Goal: Task Accomplishment & Management: Manage account settings

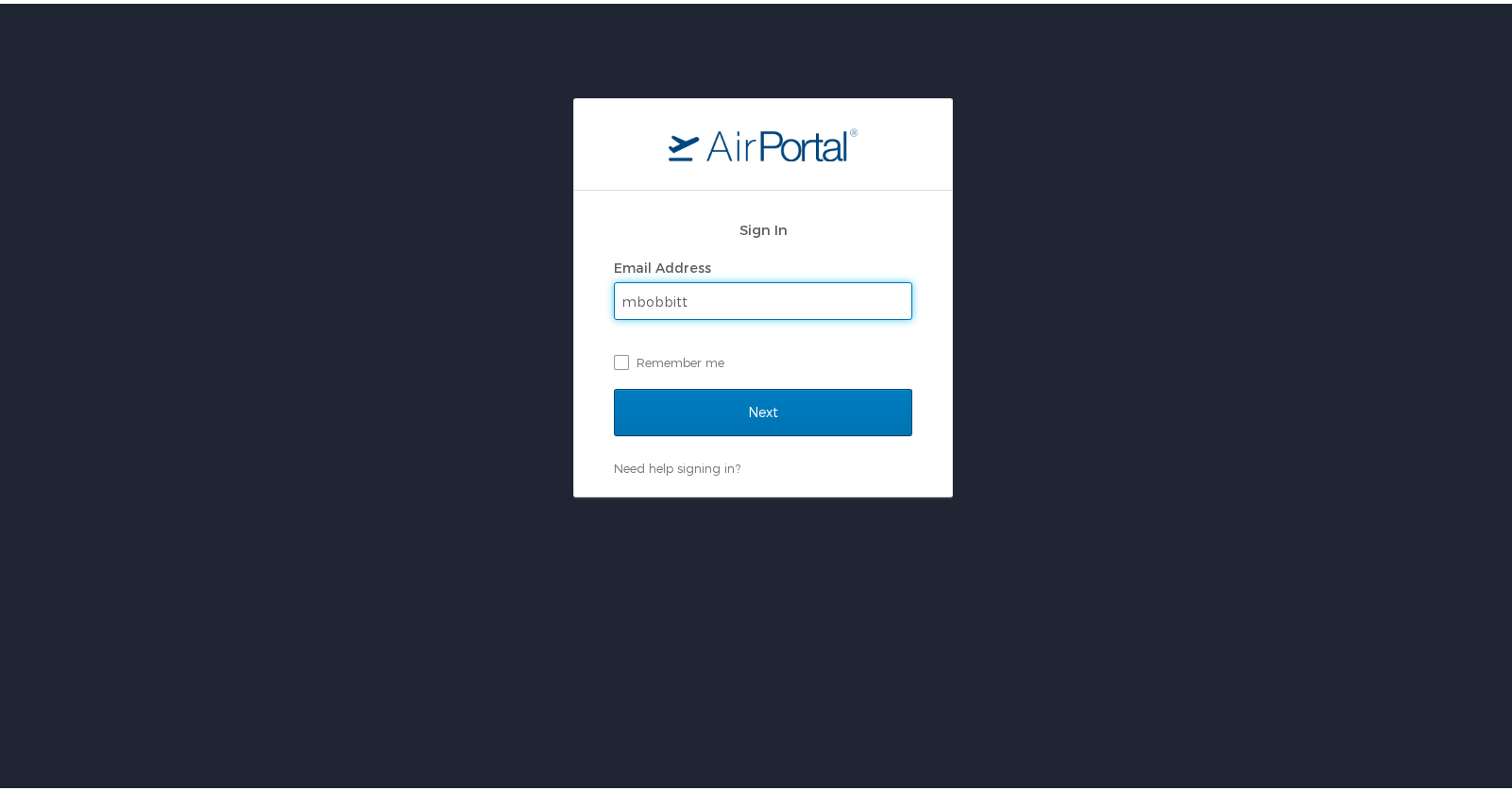
type input "mbobbitt@biocryst.com"
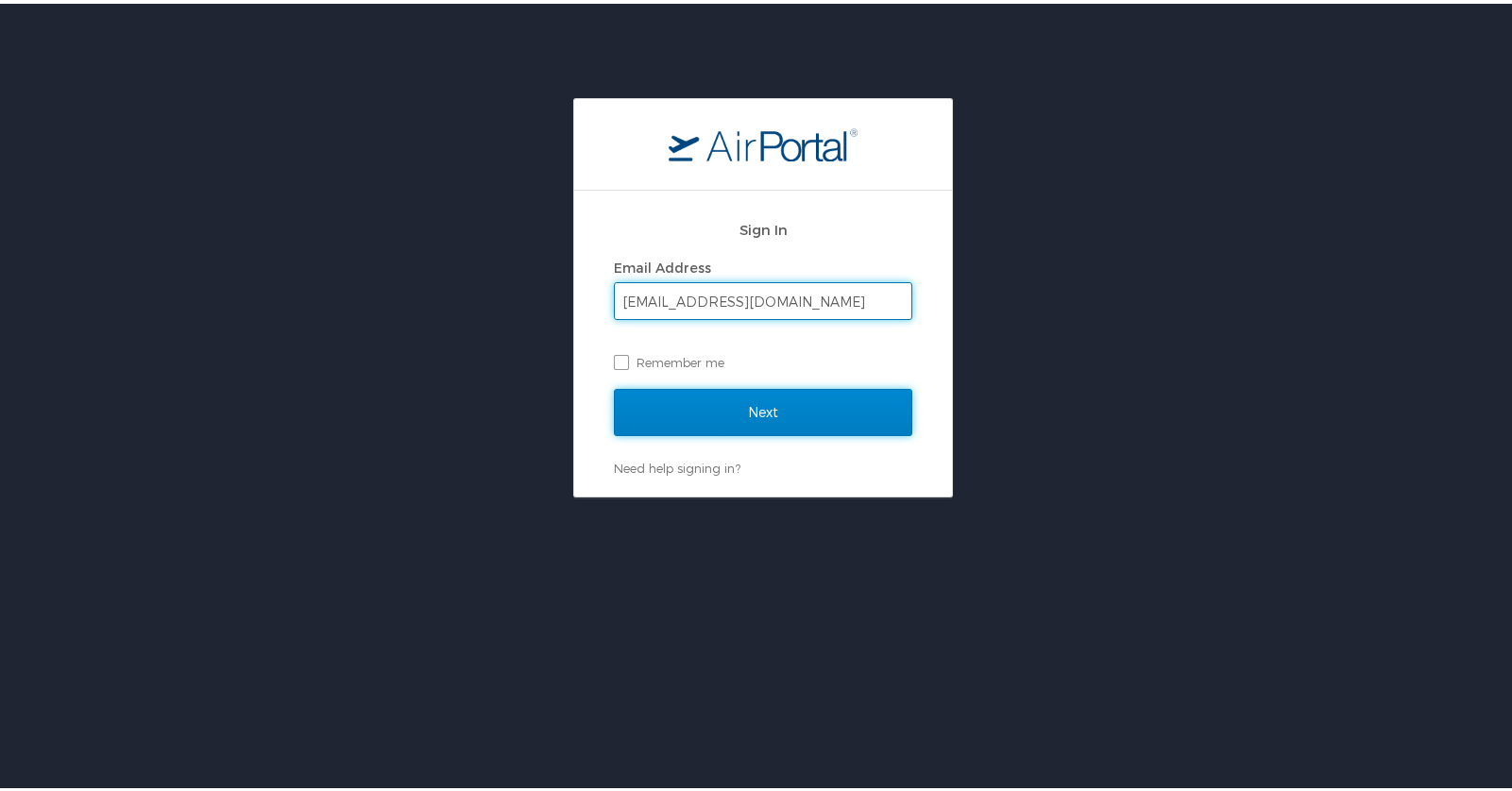
click at [764, 419] on input "Next" at bounding box center [762, 408] width 298 height 47
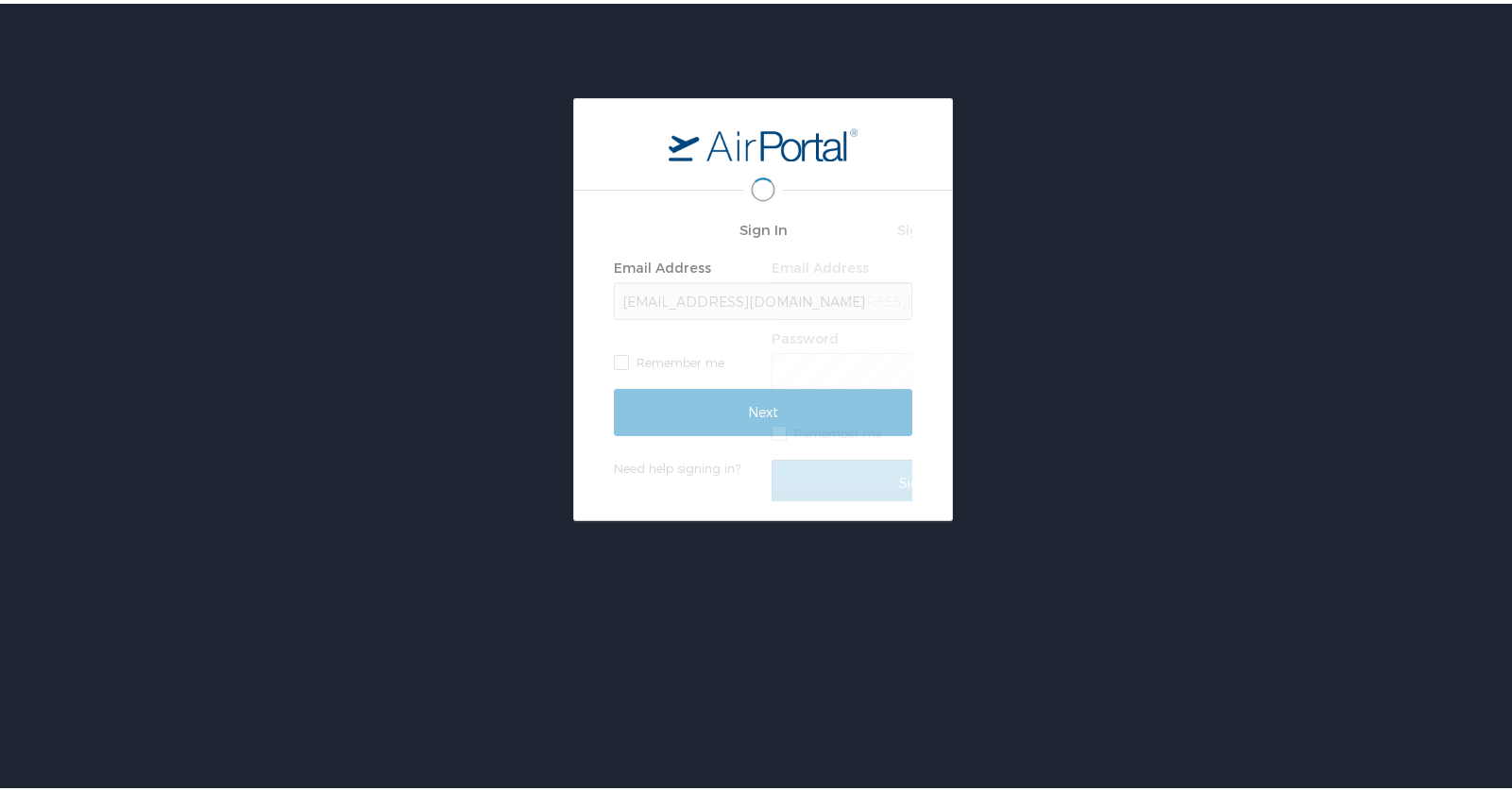
scroll to position [0, 4]
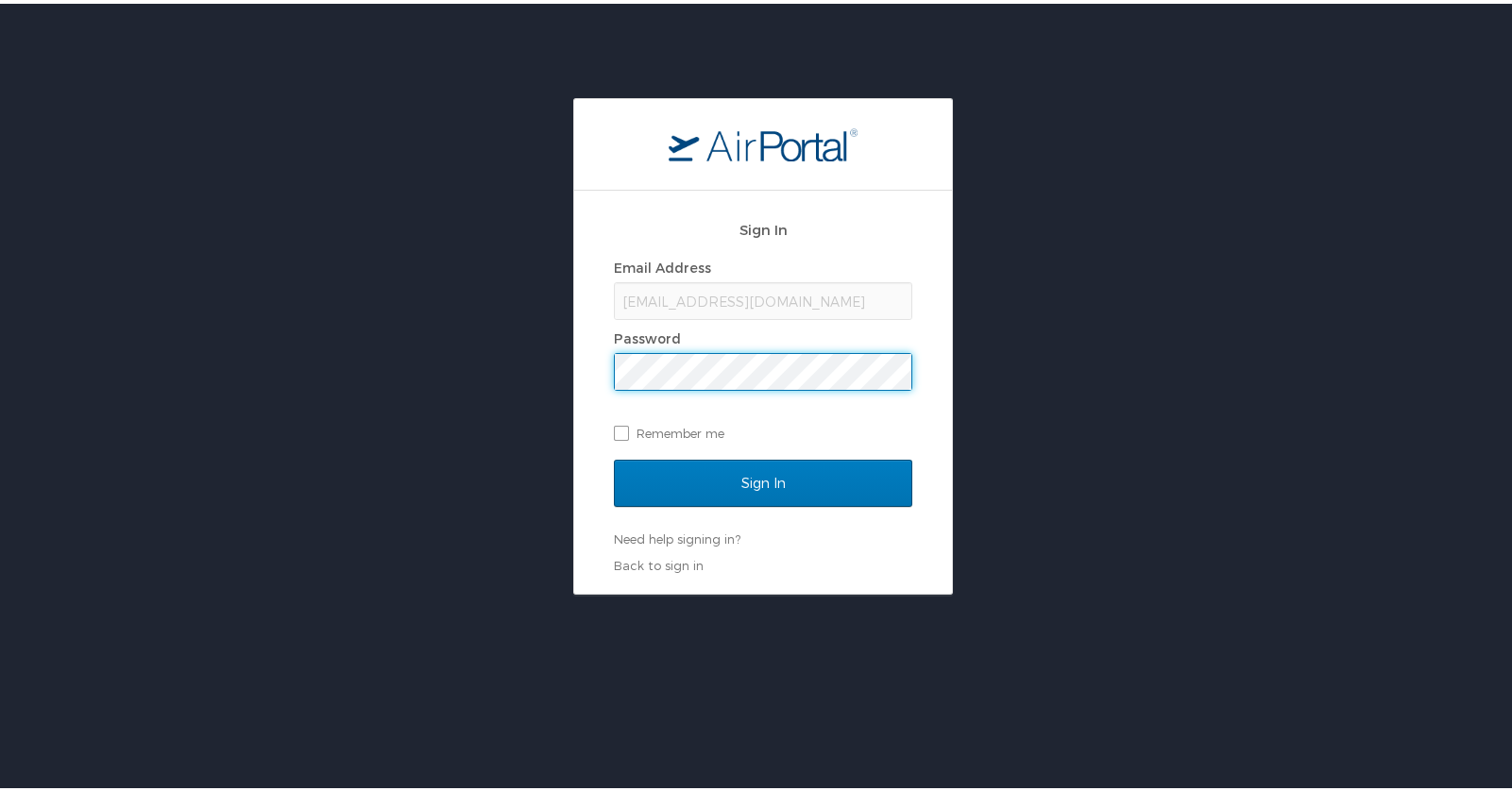
click at [614, 456] on input "Sign In" at bounding box center [762, 479] width 298 height 47
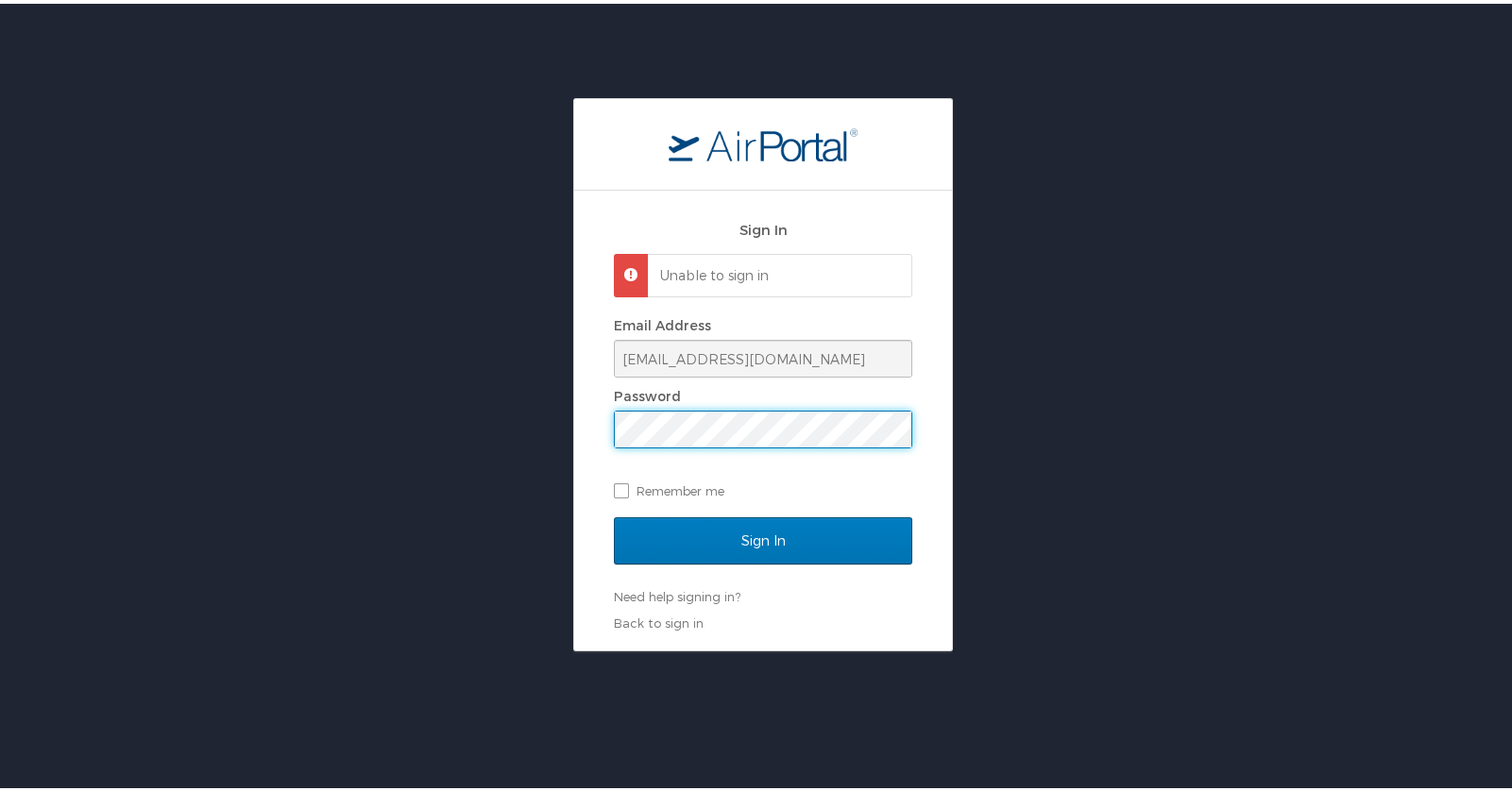
click at [573, 448] on main "Sign In Unable to sign in Email Address mbobbitt@biocryst.com Password Remember…" at bounding box center [762, 371] width 379 height 554
click at [614, 514] on input "Sign In" at bounding box center [762, 537] width 298 height 47
click at [438, 433] on div "Sign In Unable to sign in Email Address mbobbitt@biocryst.com Password Remember…" at bounding box center [762, 371] width 1526 height 554
click at [614, 514] on input "Sign In" at bounding box center [762, 537] width 298 height 47
click at [518, 427] on div "Sign In Unable to sign in Email Address mbobbitt@biocryst.com Password Remember…" at bounding box center [762, 371] width 1526 height 554
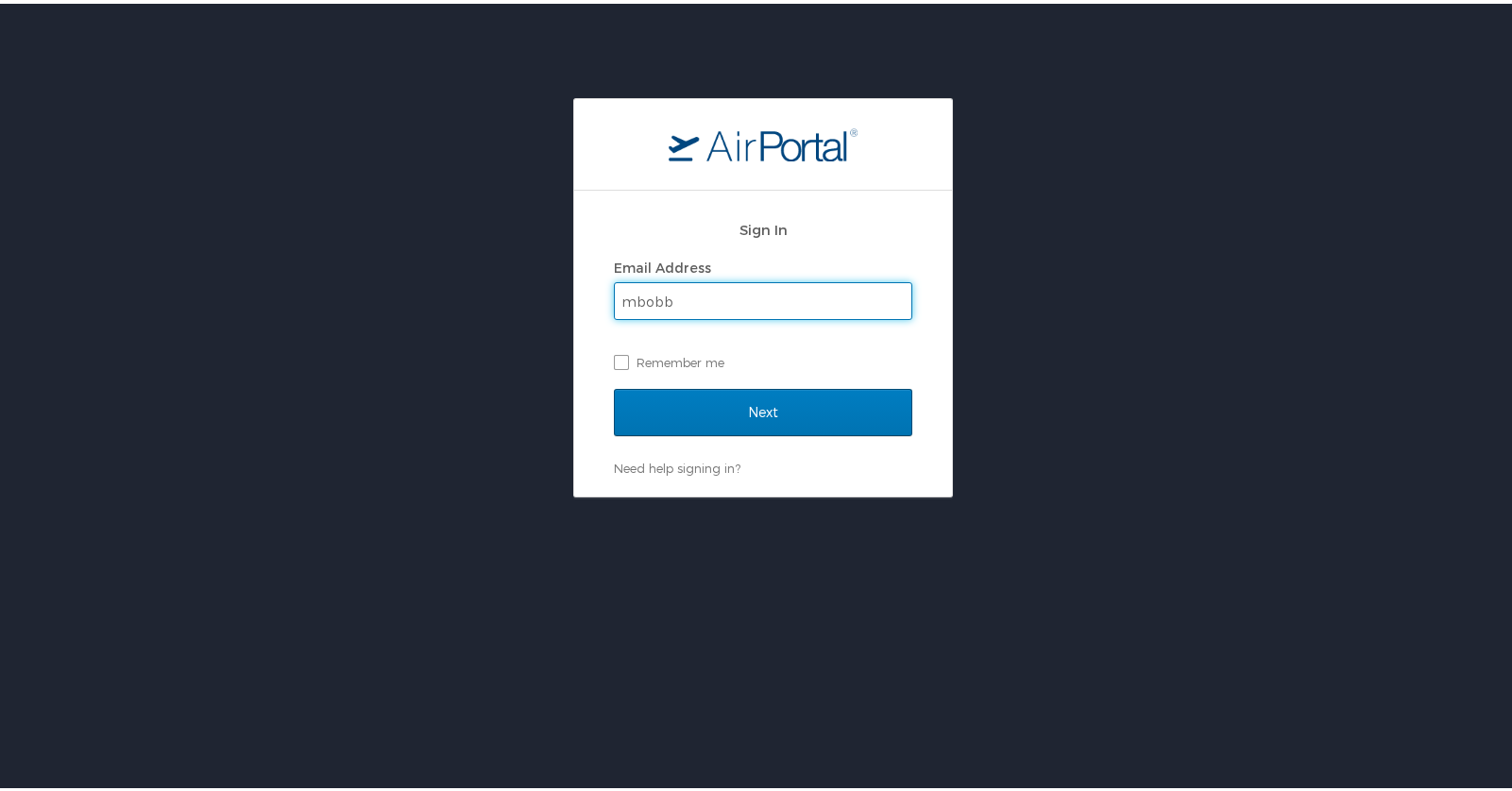
type input "mbobbitt@biocryst.com"
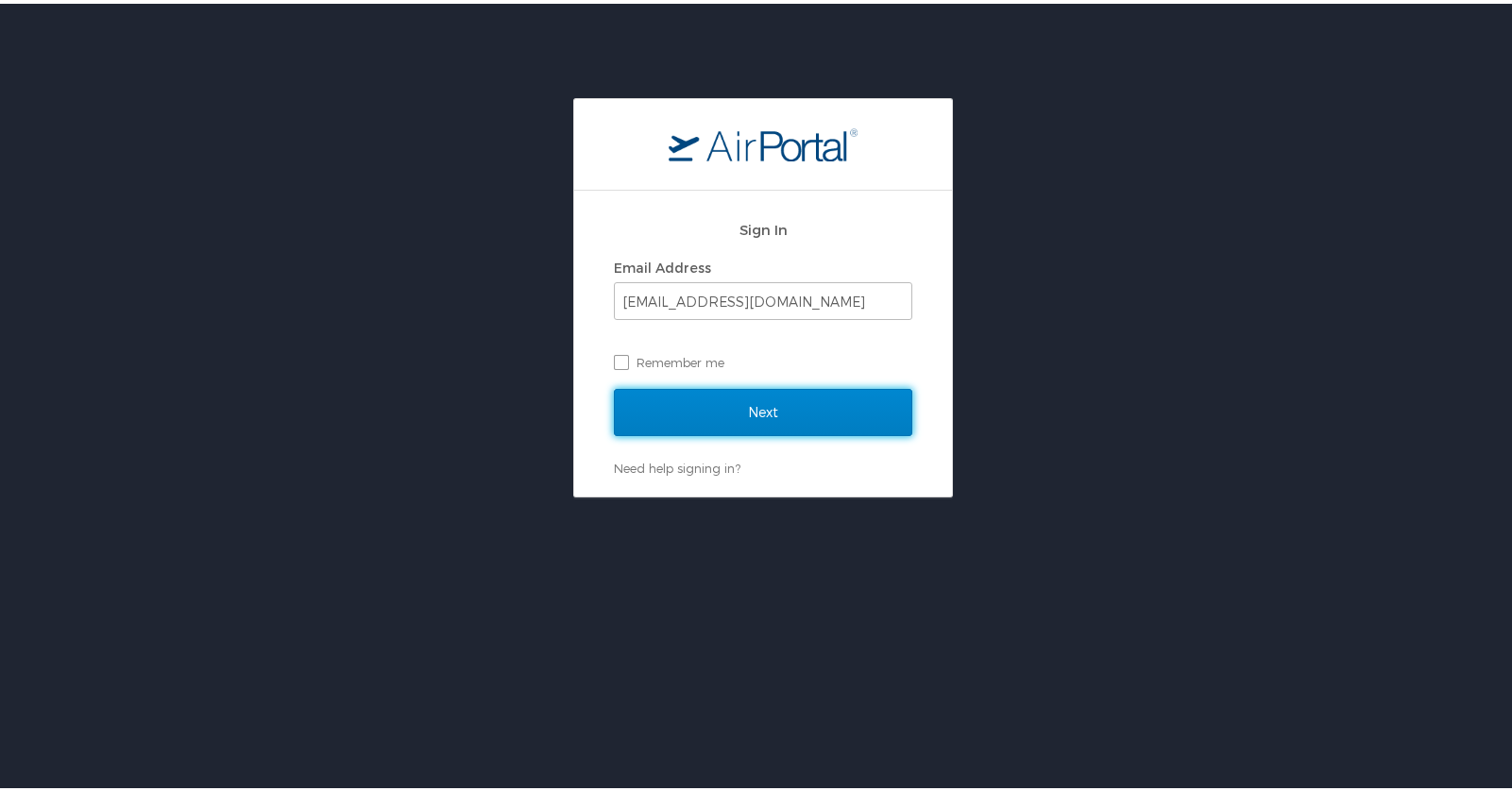
click at [723, 406] on input "Next" at bounding box center [762, 408] width 298 height 47
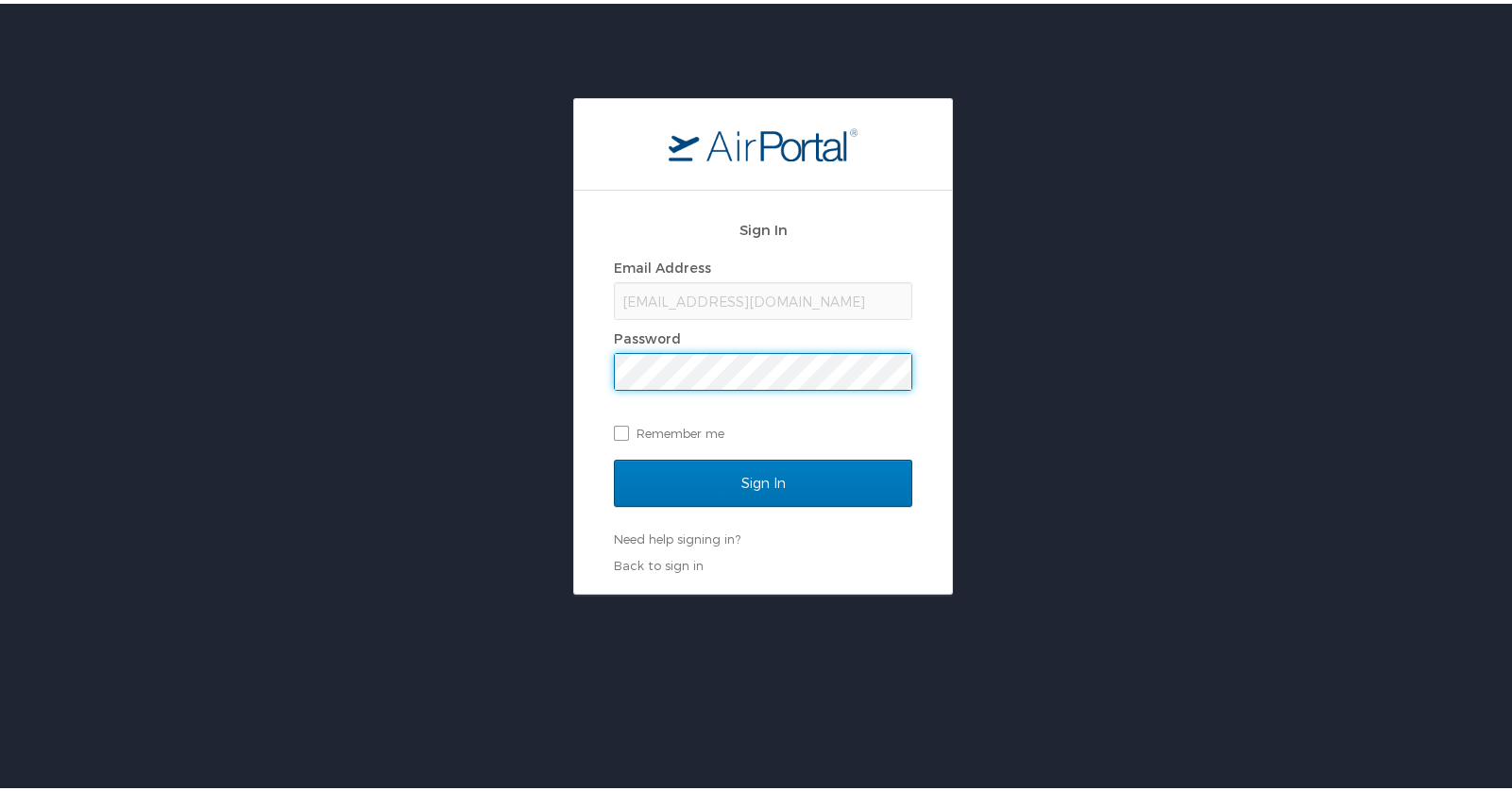
click at [614, 456] on input "Sign In" at bounding box center [762, 479] width 298 height 47
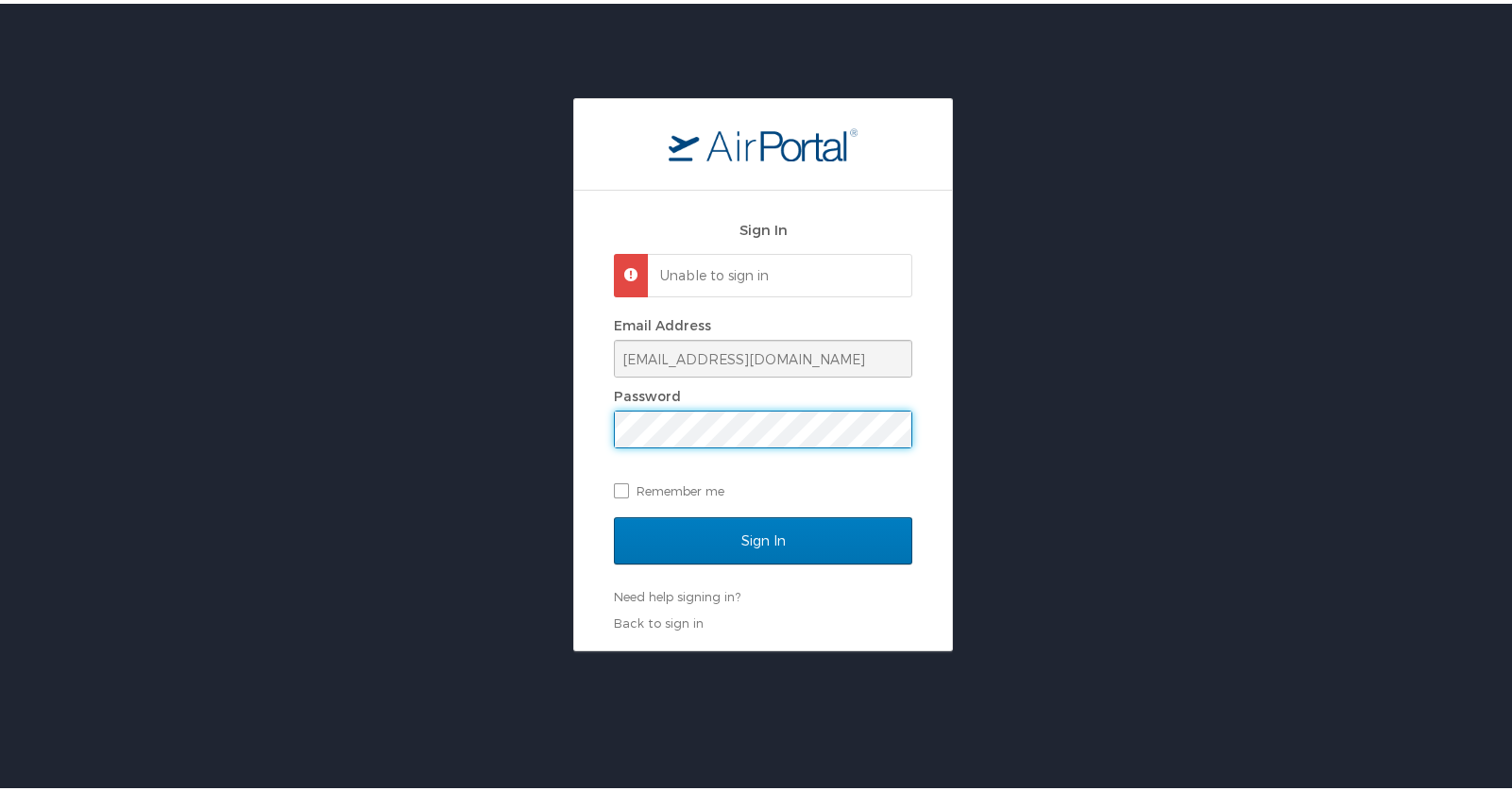
click at [270, 420] on div "Sign In Unable to sign in Email Address mbobbitt@biocryst.com Password Remember…" at bounding box center [762, 371] width 1526 height 554
click at [614, 514] on input "Sign In" at bounding box center [762, 537] width 298 height 47
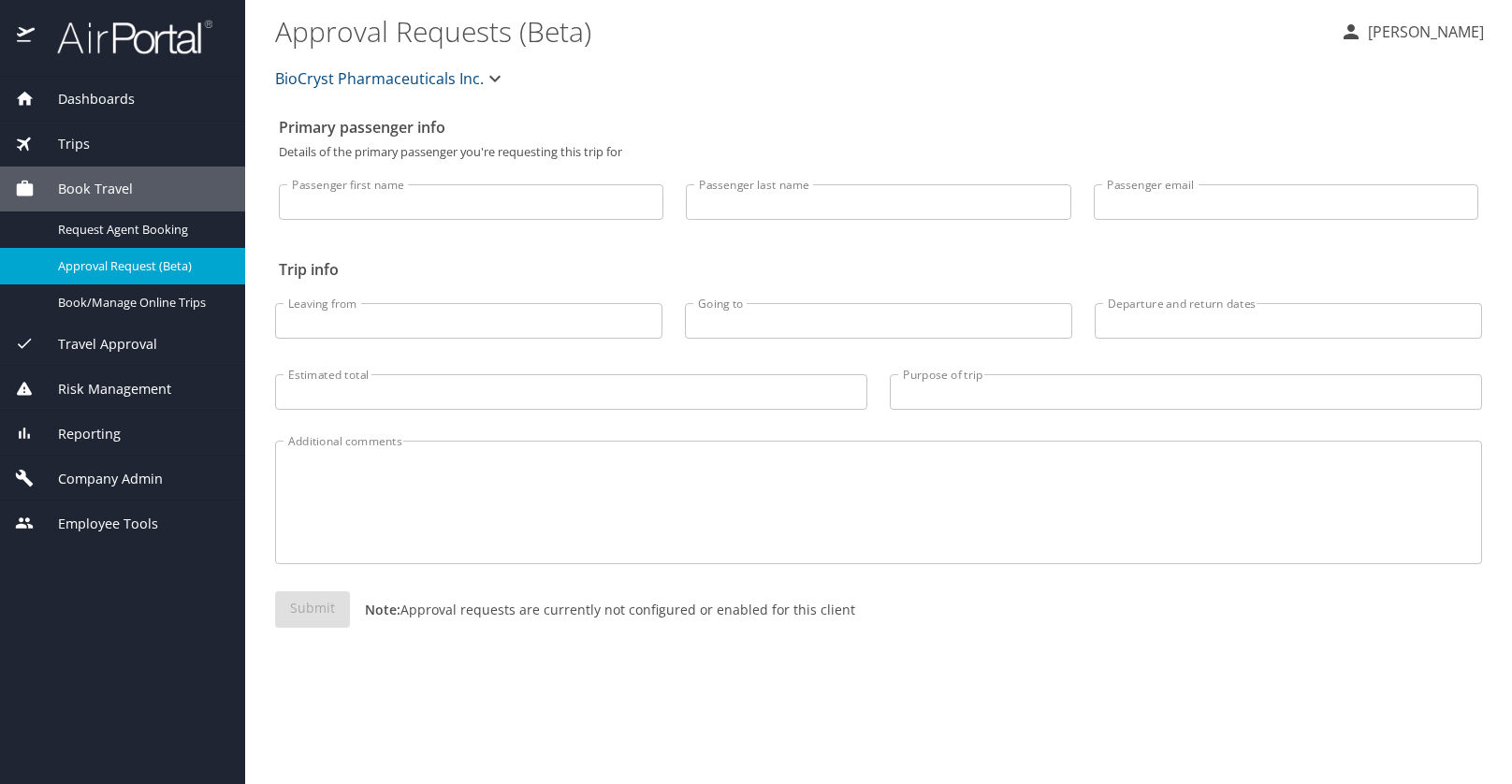
click at [85, 148] on span "Trips" at bounding box center [62, 143] width 55 height 21
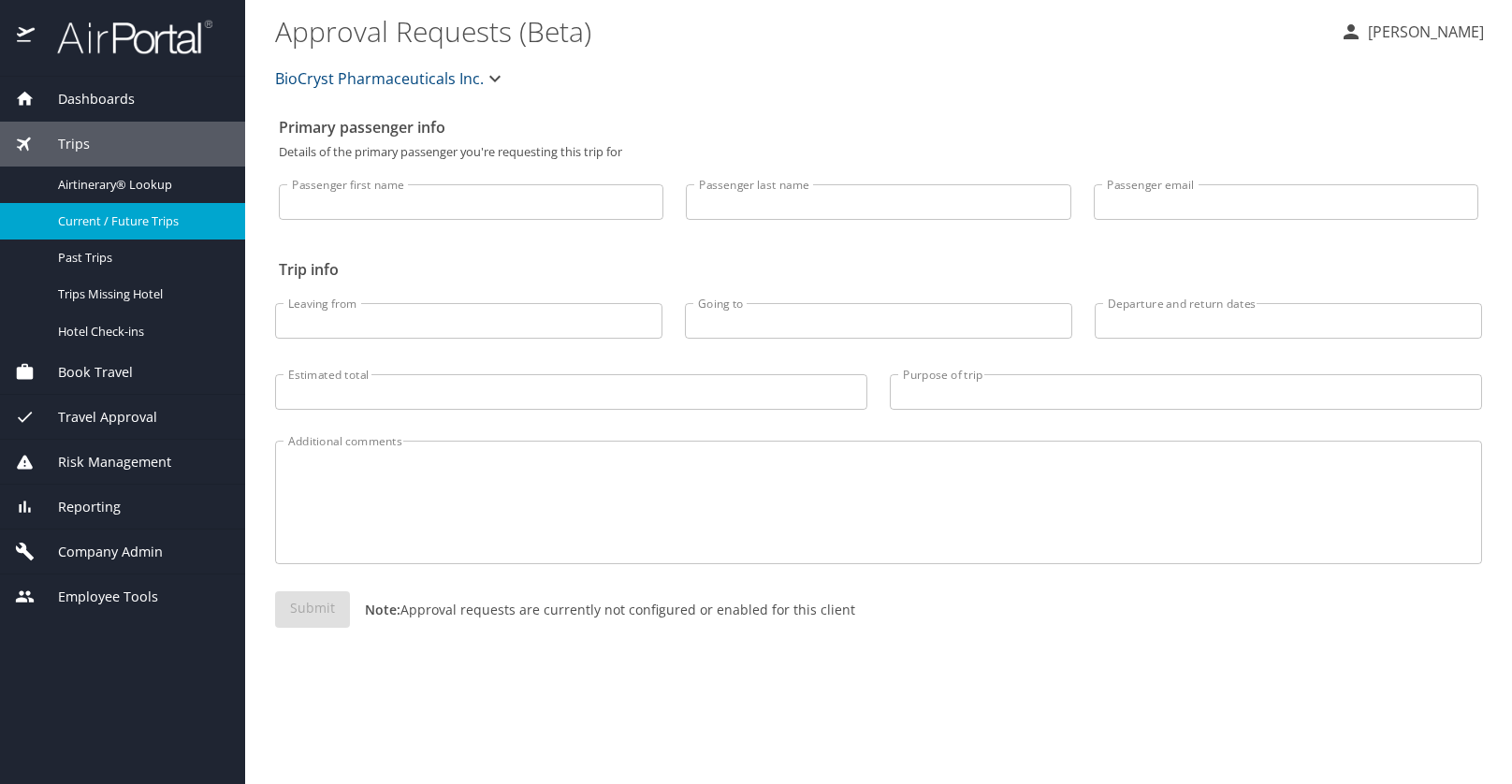
click at [127, 229] on span "Current / Future Trips" at bounding box center [140, 221] width 165 height 18
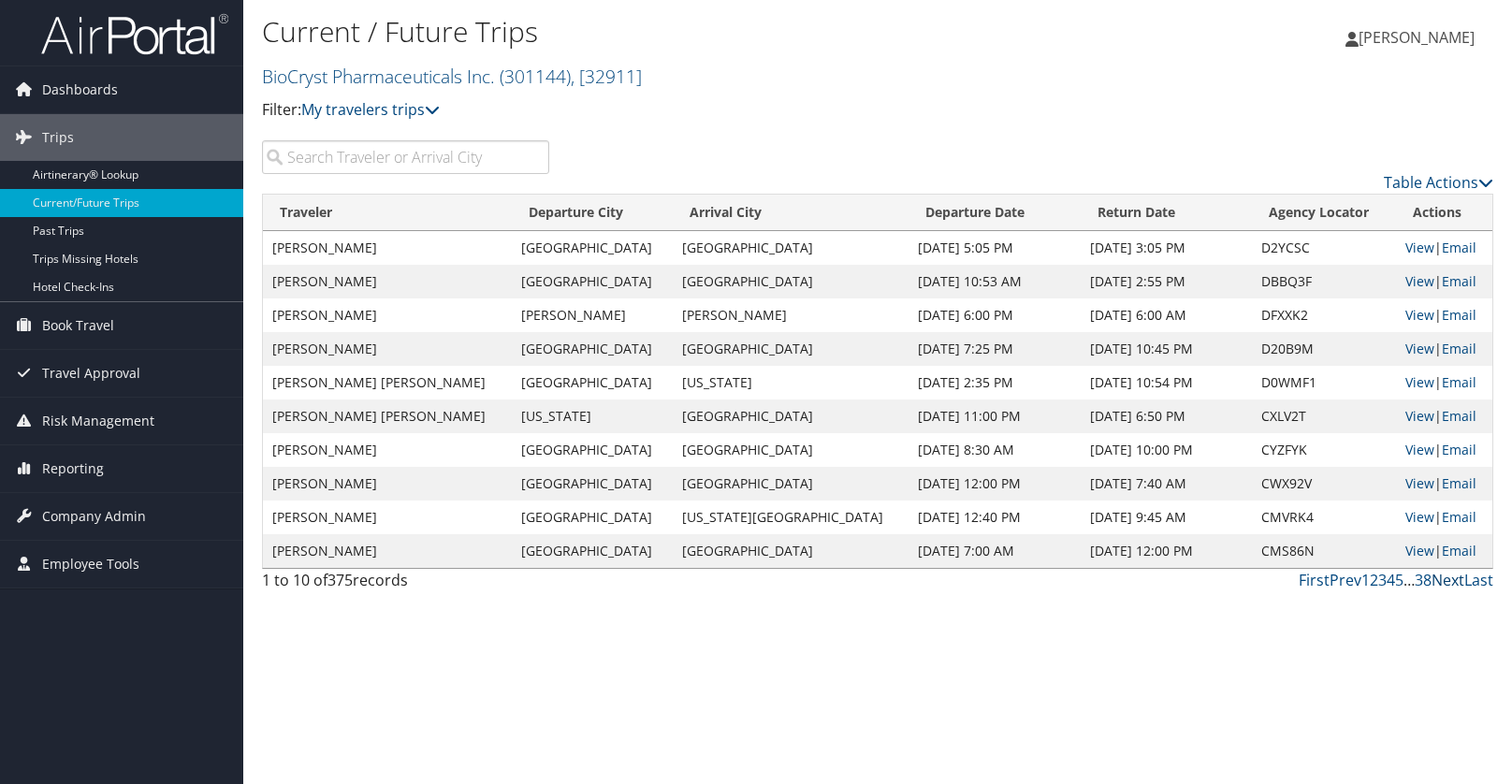
click at [1448, 576] on link "Next" at bounding box center [1448, 579] width 33 height 21
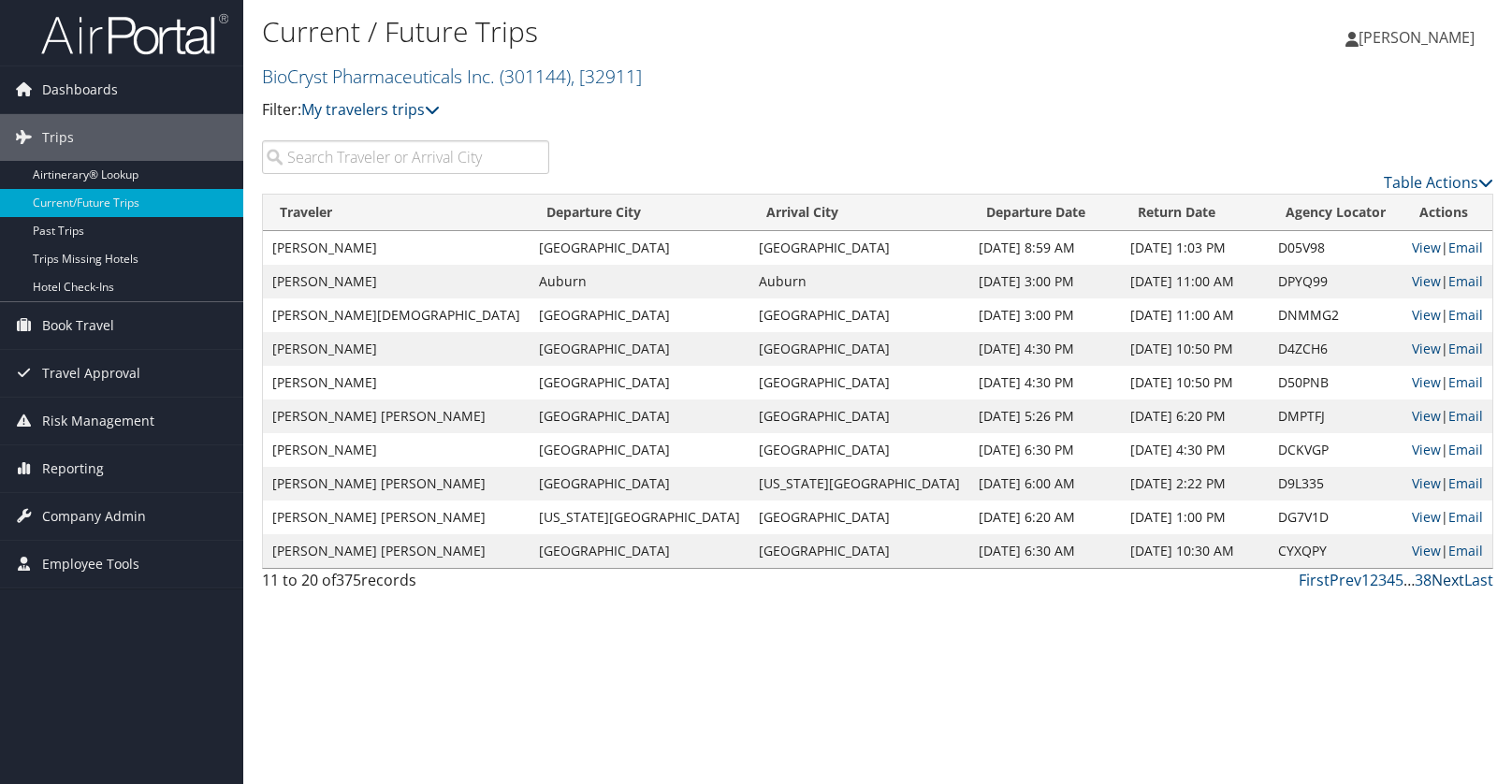
click at [1440, 579] on link "Next" at bounding box center [1448, 579] width 33 height 21
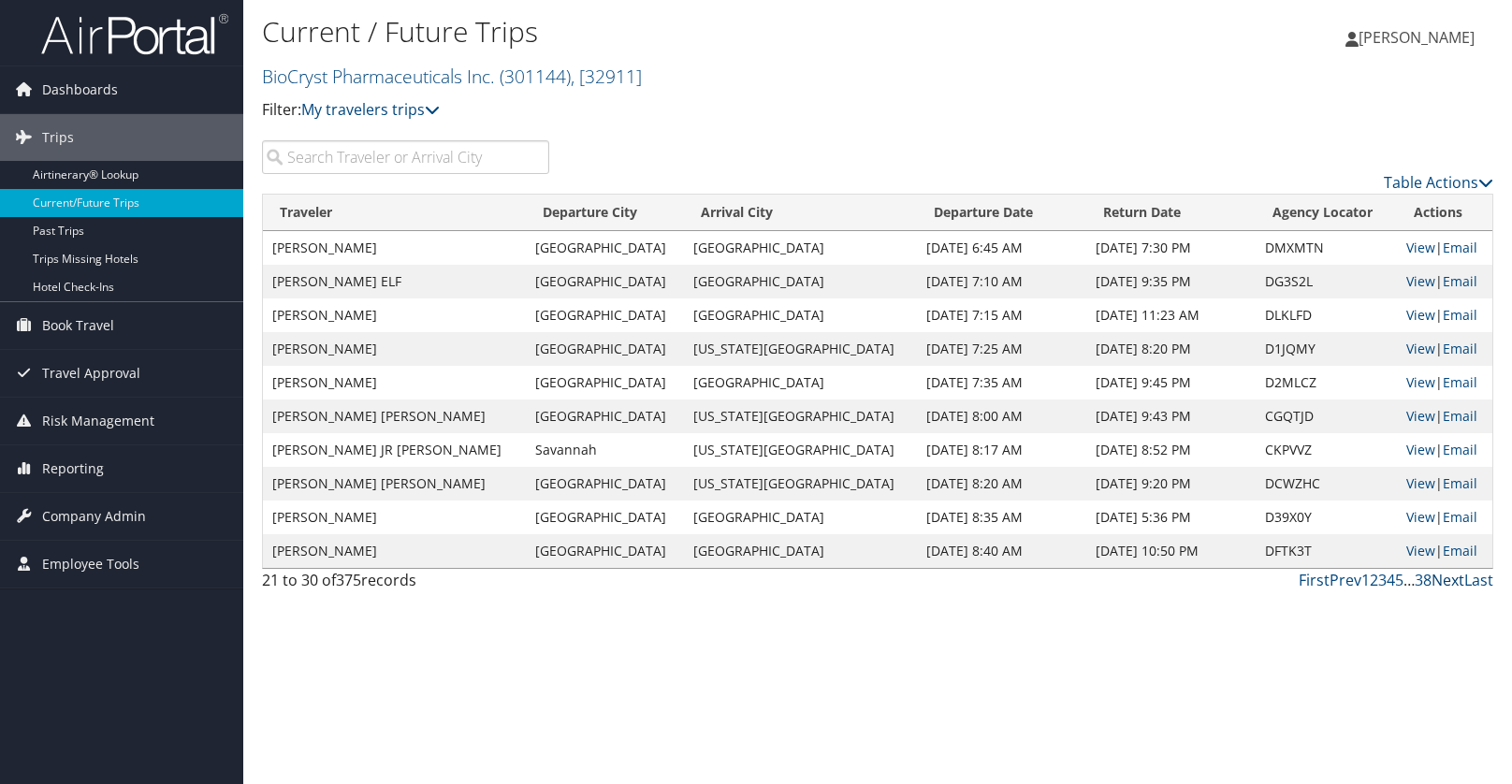
click at [1449, 583] on link "Next" at bounding box center [1448, 579] width 33 height 21
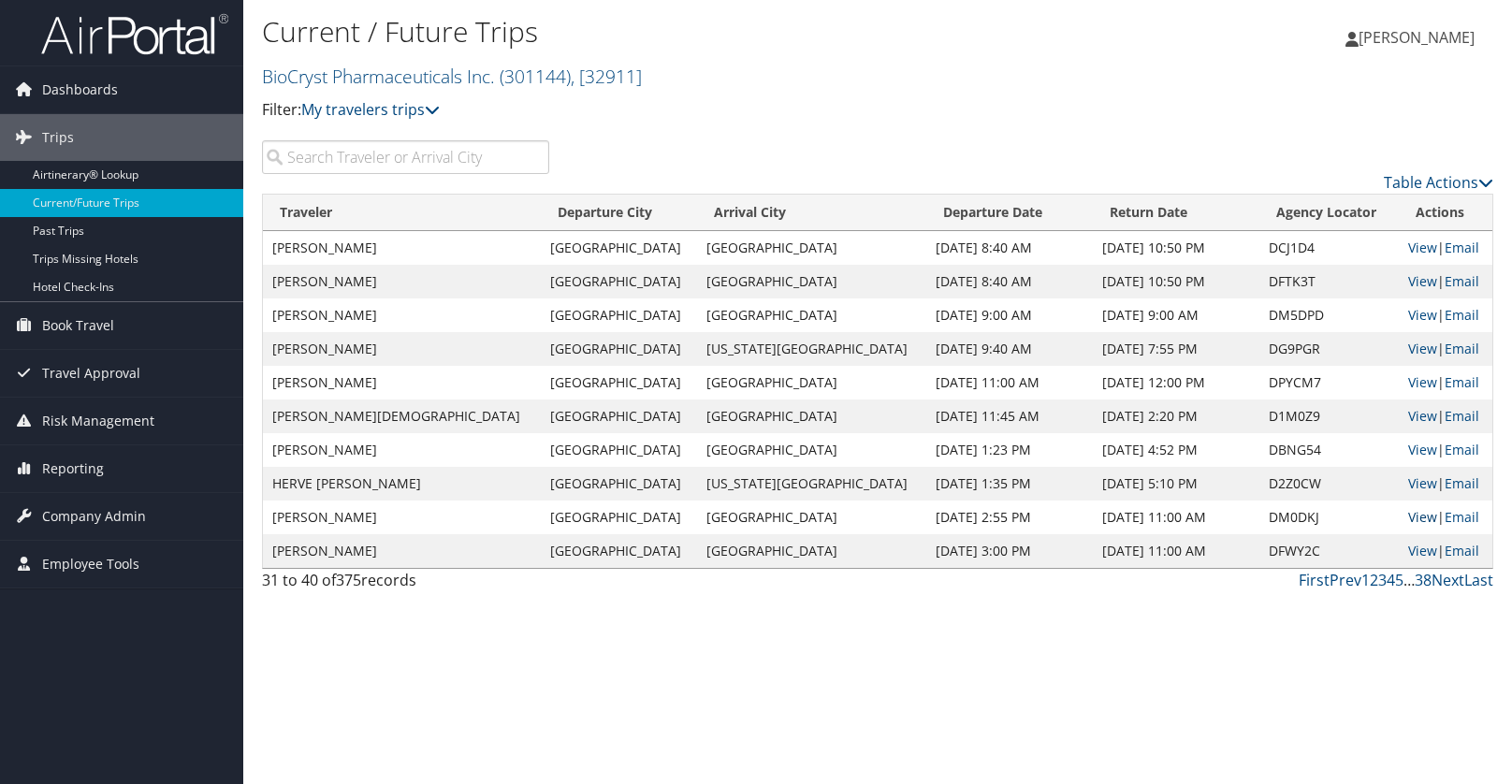
click at [1412, 519] on link "View" at bounding box center [1422, 517] width 29 height 18
drag, startPoint x: 400, startPoint y: 162, endPoint x: 426, endPoint y: 161, distance: 26.0
click at [400, 162] on input "search" at bounding box center [405, 157] width 287 height 34
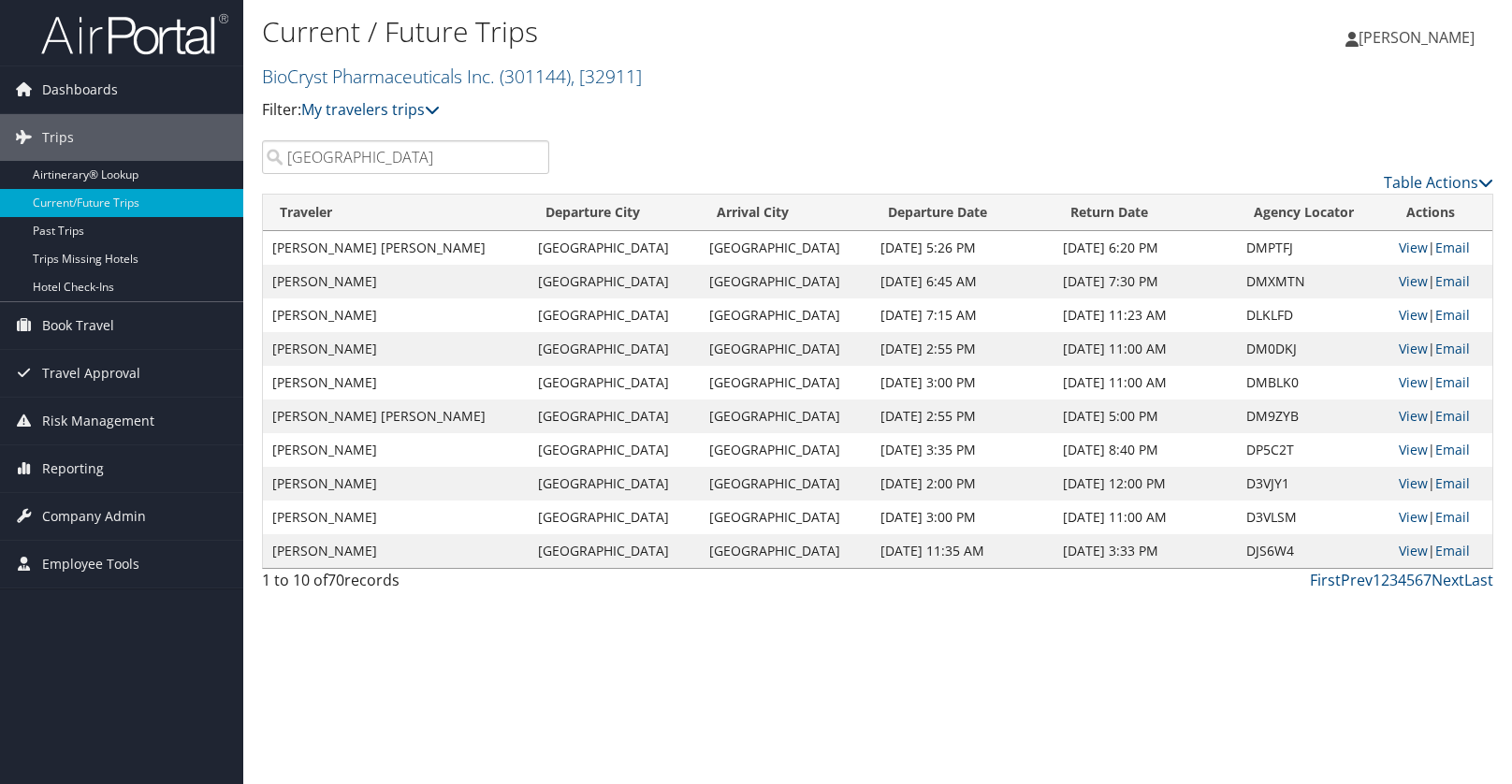
type input "Raleigh"
drag, startPoint x: 365, startPoint y: 162, endPoint x: 183, endPoint y: 160, distance: 182.0
click at [183, 160] on div "Dashboards AirPortal 360™ (Manager) My Travel Dashboard Trips Airtinerary® Look…" at bounding box center [756, 392] width 1512 height 784
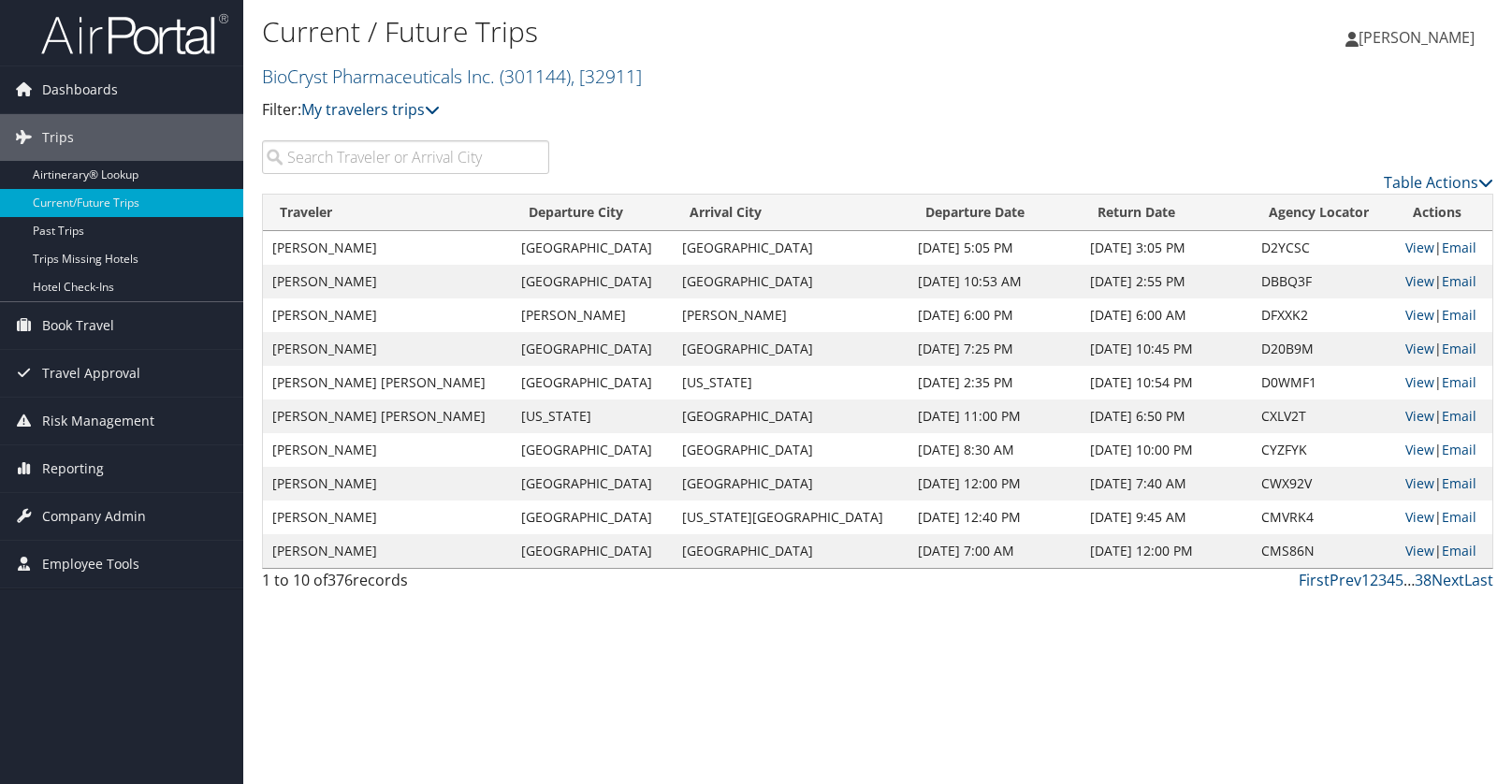
click at [351, 154] on input "search" at bounding box center [405, 157] width 287 height 34
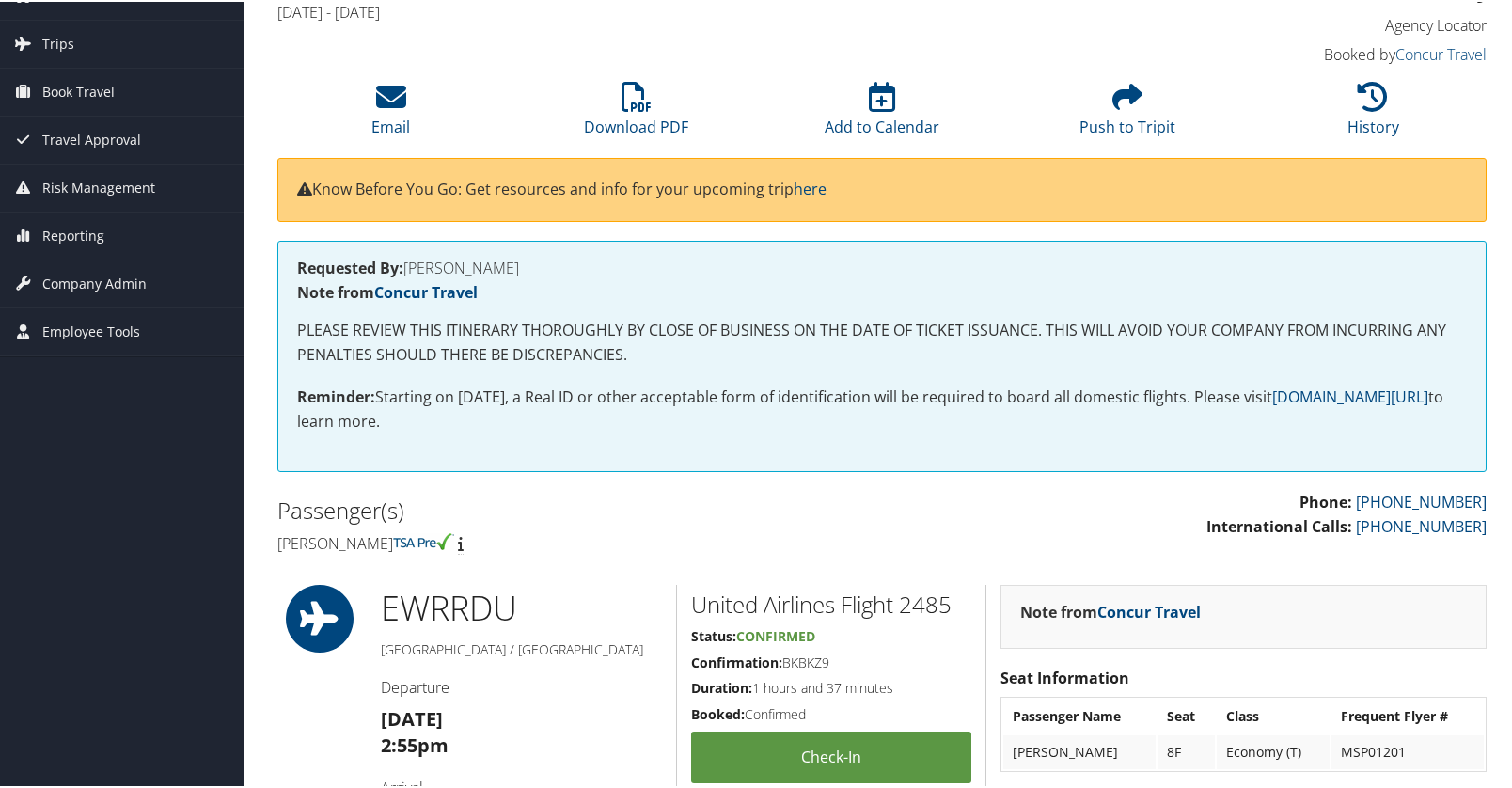
scroll to position [94, 0]
